Goal: Task Accomplishment & Management: Manage account settings

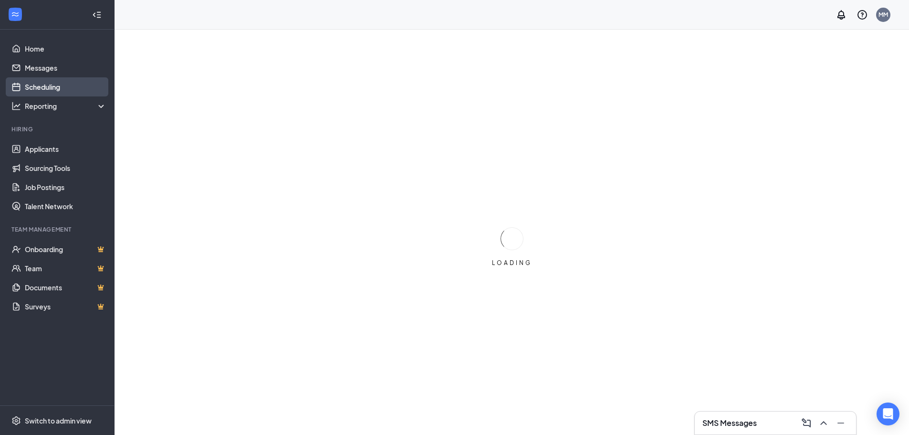
click at [61, 88] on link "Scheduling" at bounding box center [66, 86] width 82 height 19
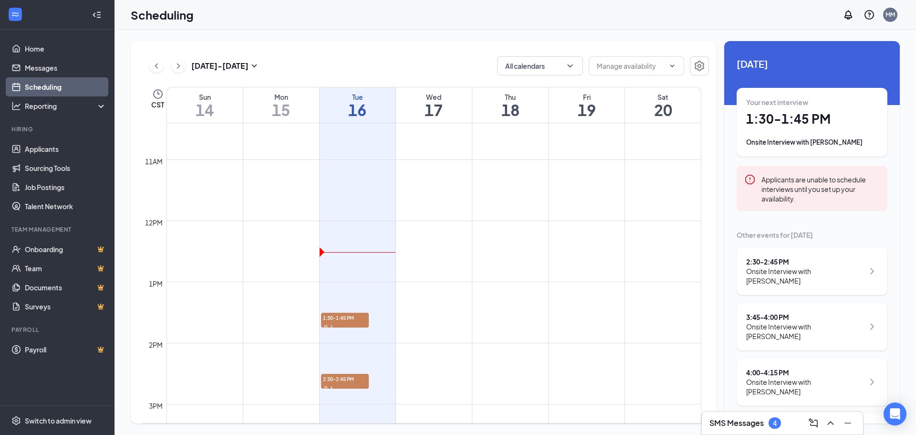
scroll to position [756, 0]
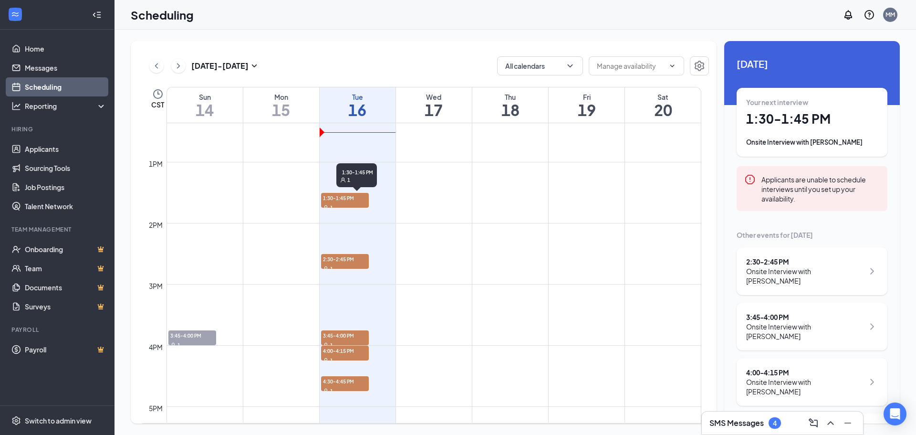
click at [354, 194] on span "1:30-1:45 PM" at bounding box center [345, 198] width 48 height 10
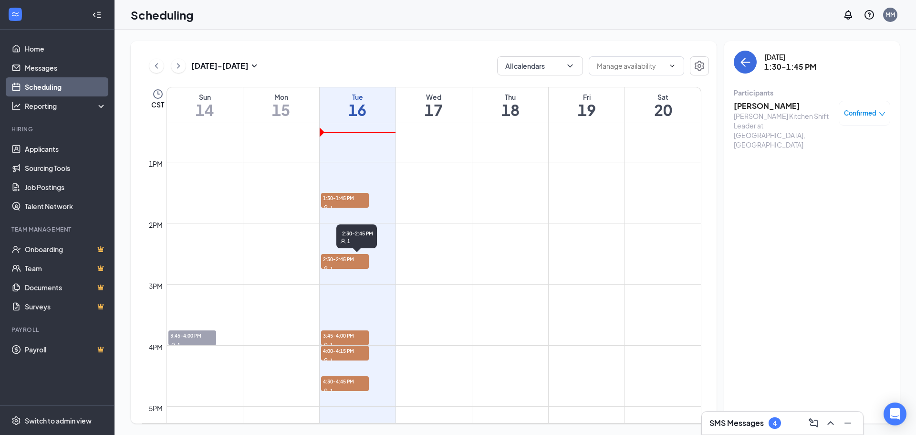
click at [351, 265] on div "1" at bounding box center [345, 268] width 48 height 10
click at [346, 203] on div "1" at bounding box center [345, 207] width 48 height 10
click at [343, 258] on span "2:30-2:45 PM" at bounding box center [345, 259] width 48 height 10
click at [348, 332] on span "3:45-4:00 PM" at bounding box center [345, 335] width 48 height 10
click at [346, 349] on span "4:00-4:15 PM" at bounding box center [345, 351] width 48 height 10
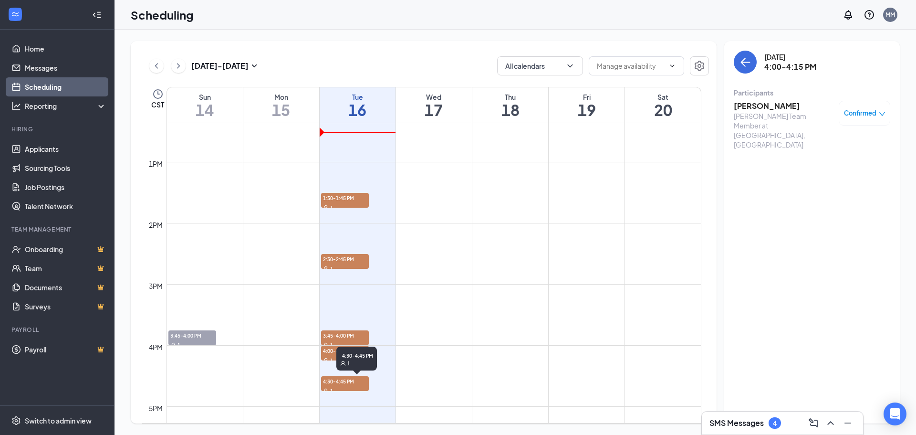
click at [348, 387] on div "1" at bounding box center [345, 391] width 48 height 10
click at [338, 201] on span "1:30-1:45 PM" at bounding box center [345, 198] width 48 height 10
click at [338, 263] on div "1" at bounding box center [345, 268] width 48 height 10
click at [349, 203] on div "1" at bounding box center [345, 207] width 48 height 10
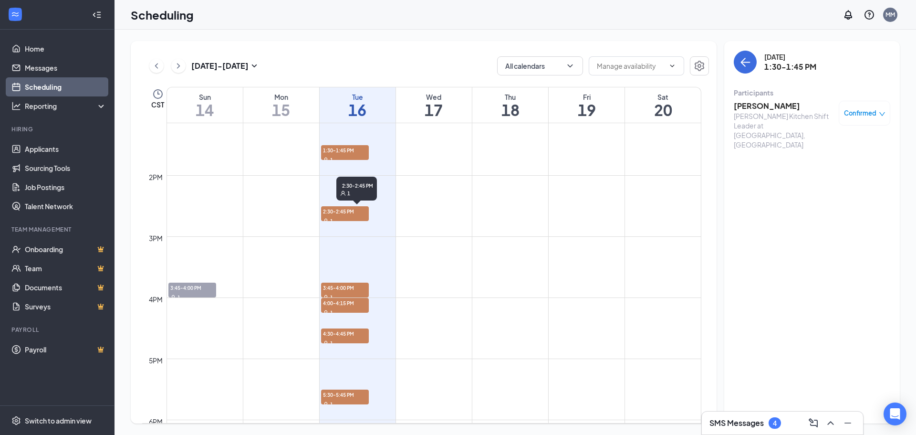
scroll to position [756, 0]
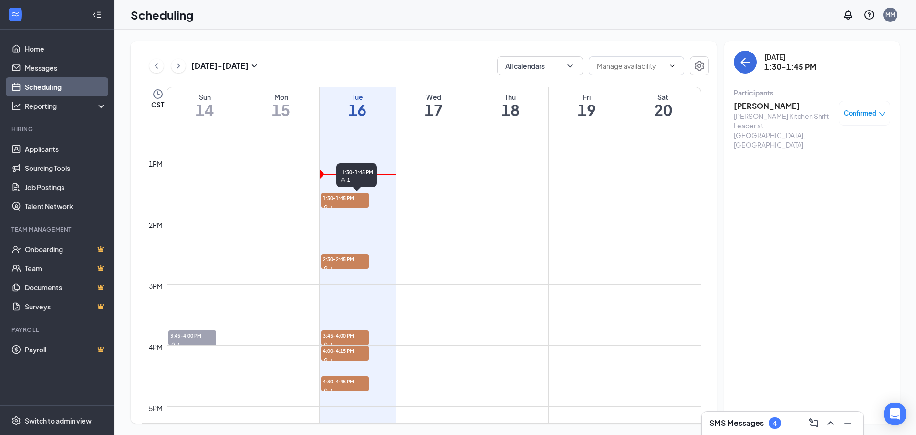
click at [335, 192] on td at bounding box center [434, 184] width 535 height 15
click at [340, 199] on span "1:30-1:45 PM" at bounding box center [345, 198] width 48 height 10
click at [39, 48] on link "Home" at bounding box center [66, 48] width 82 height 19
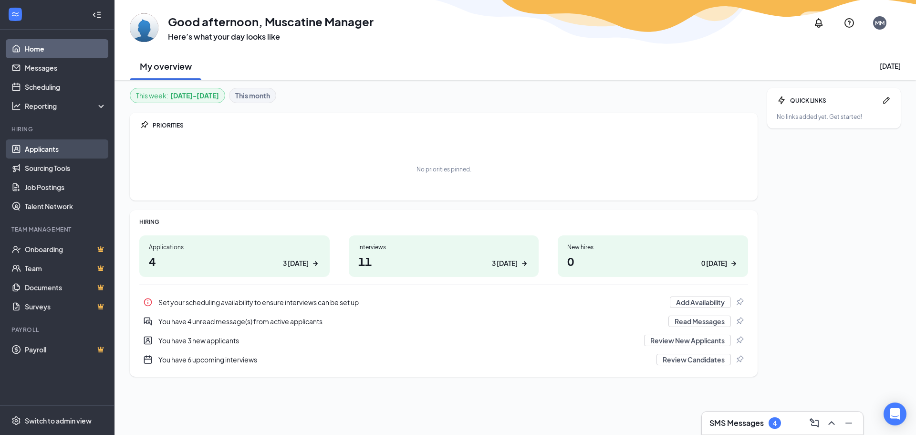
click at [71, 147] on link "Applicants" at bounding box center [66, 148] width 82 height 19
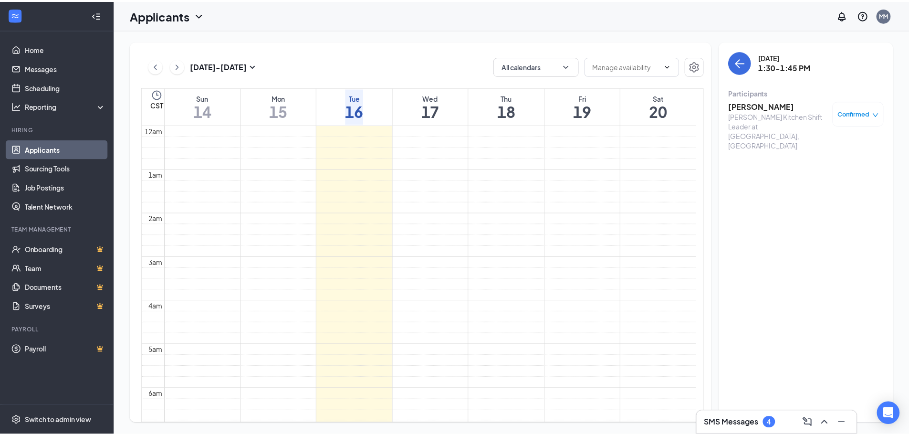
scroll to position [337, 0]
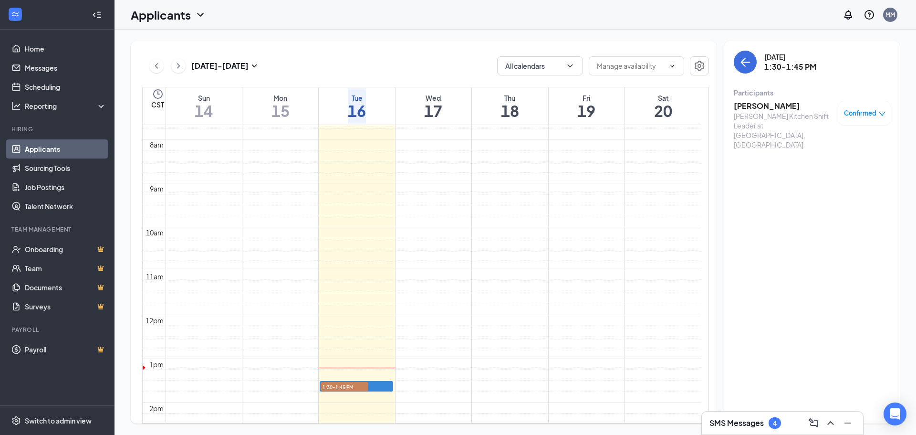
click at [55, 146] on link "Applicants" at bounding box center [66, 148] width 82 height 19
click at [514, 63] on button "All calendars" at bounding box center [540, 65] width 86 height 19
click at [194, 14] on div "Applicants" at bounding box center [168, 15] width 75 height 16
click at [168, 37] on link "Applicants" at bounding box center [187, 42] width 103 height 10
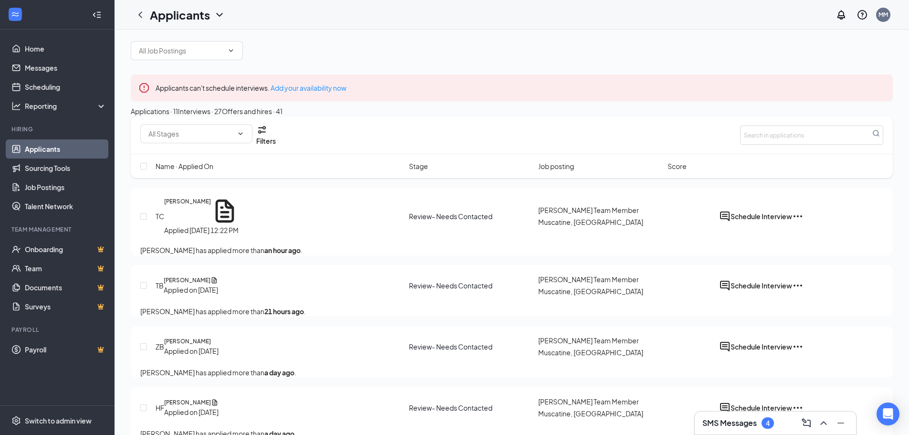
click at [74, 143] on link "Applicants" at bounding box center [66, 148] width 82 height 19
click at [199, 47] on input "text" at bounding box center [181, 50] width 84 height 10
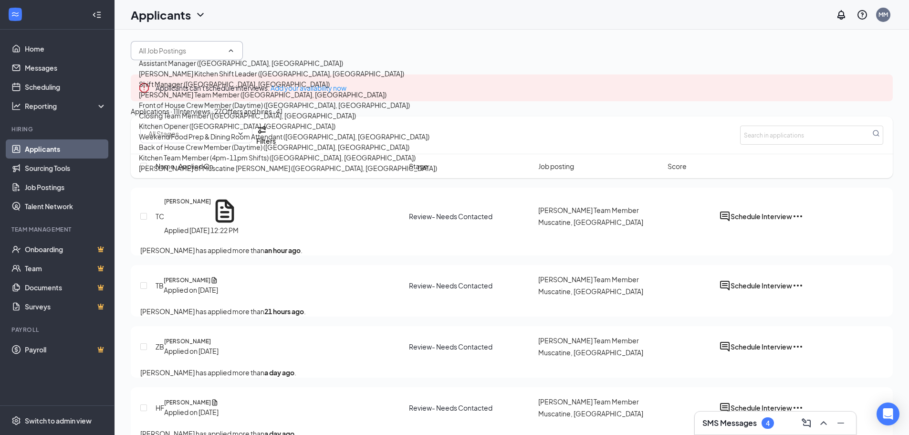
click at [497, 22] on div "Applicants MM" at bounding box center [512, 15] width 795 height 30
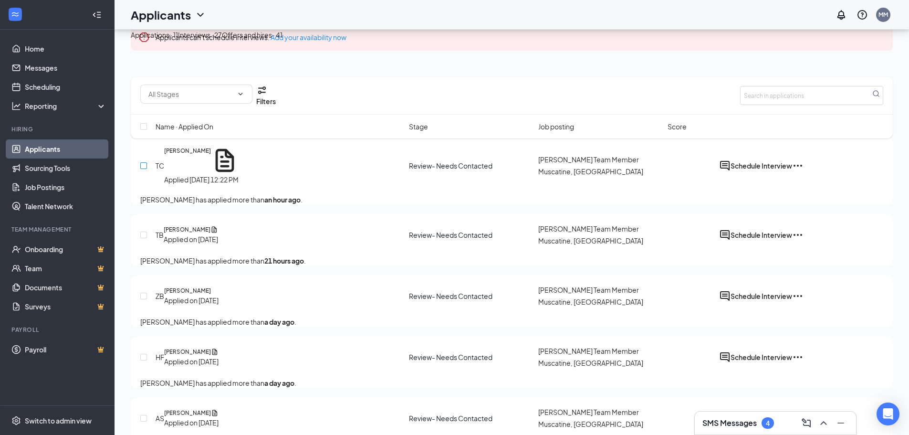
scroll to position [48, 0]
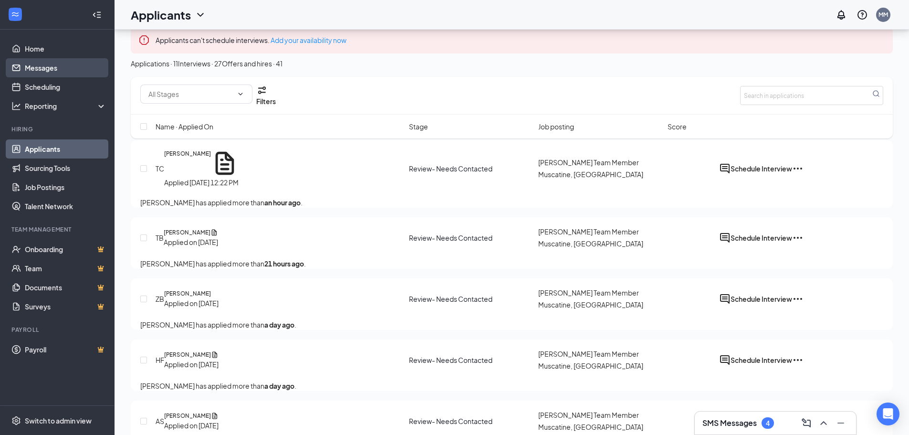
click at [48, 70] on link "Messages" at bounding box center [66, 67] width 82 height 19
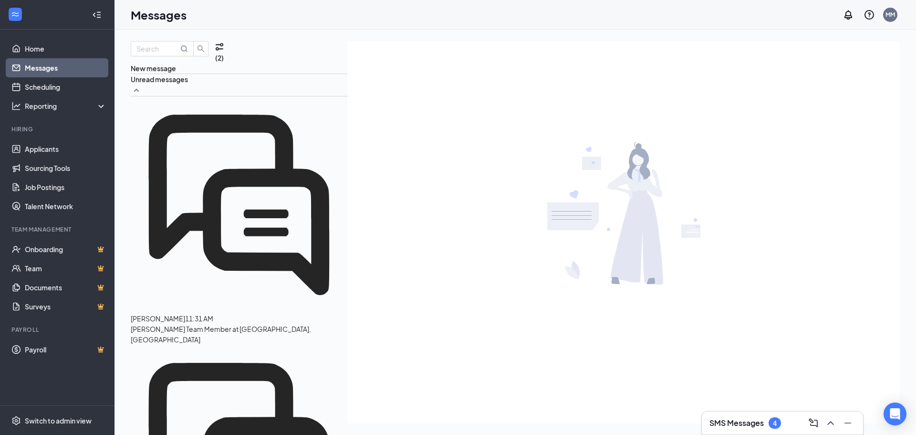
click at [46, 136] on li "Hiring Applicants Sourcing Tools Job Postings Talent Network" at bounding box center [57, 170] width 114 height 91
click at [63, 149] on link "Applicants" at bounding box center [66, 148] width 82 height 19
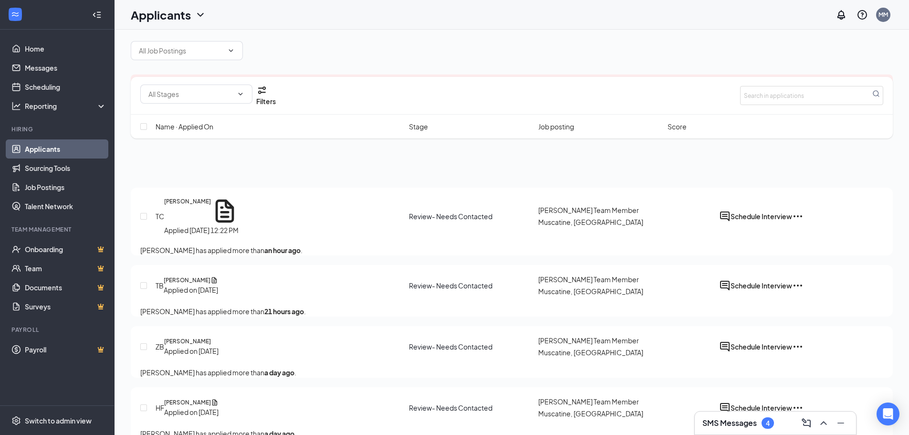
click at [62, 148] on link "Applicants" at bounding box center [66, 148] width 82 height 19
click at [68, 184] on link "Job Postings" at bounding box center [66, 187] width 82 height 19
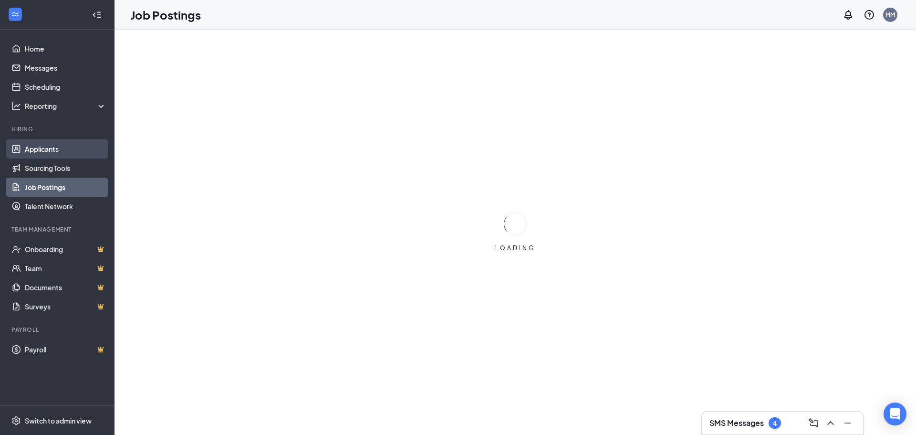
click at [66, 147] on link "Applicants" at bounding box center [66, 148] width 82 height 19
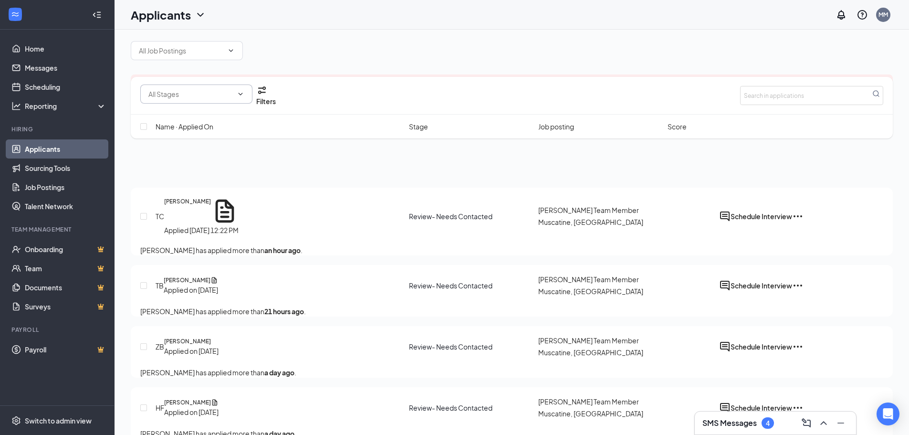
click at [215, 94] on input "text" at bounding box center [190, 94] width 84 height 10
click at [215, 92] on input "text" at bounding box center [190, 94] width 84 height 10
click at [213, 53] on span at bounding box center [187, 50] width 112 height 19
click at [226, 47] on span at bounding box center [187, 50] width 112 height 19
